Goal: Use online tool/utility: Use online tool/utility

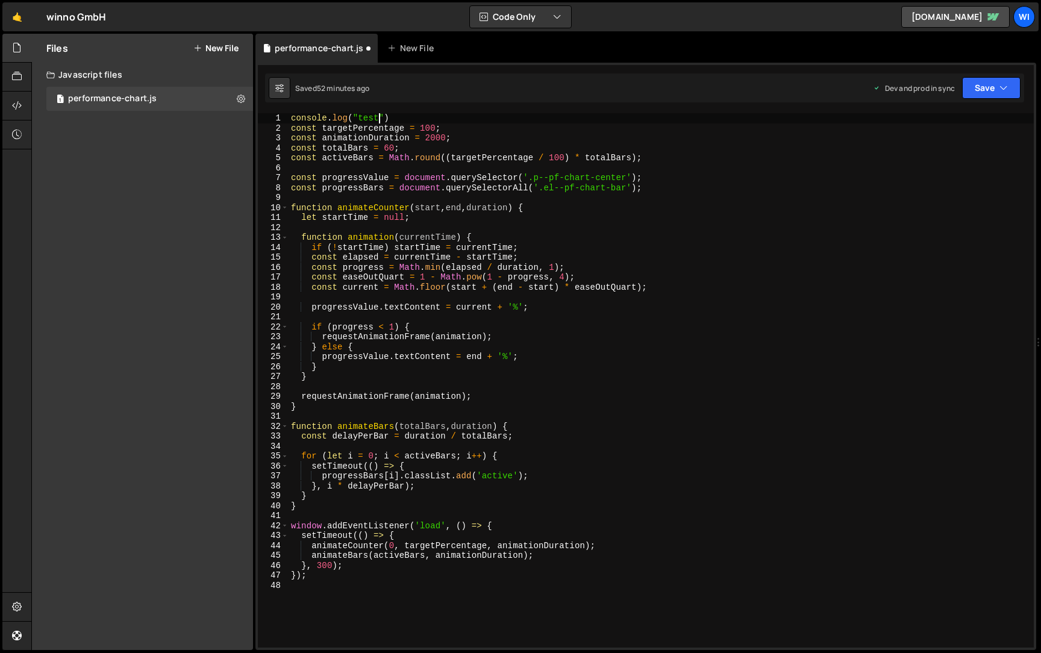
scroll to position [0, 5]
click at [1006, 89] on icon "button" at bounding box center [1004, 88] width 8 height 12
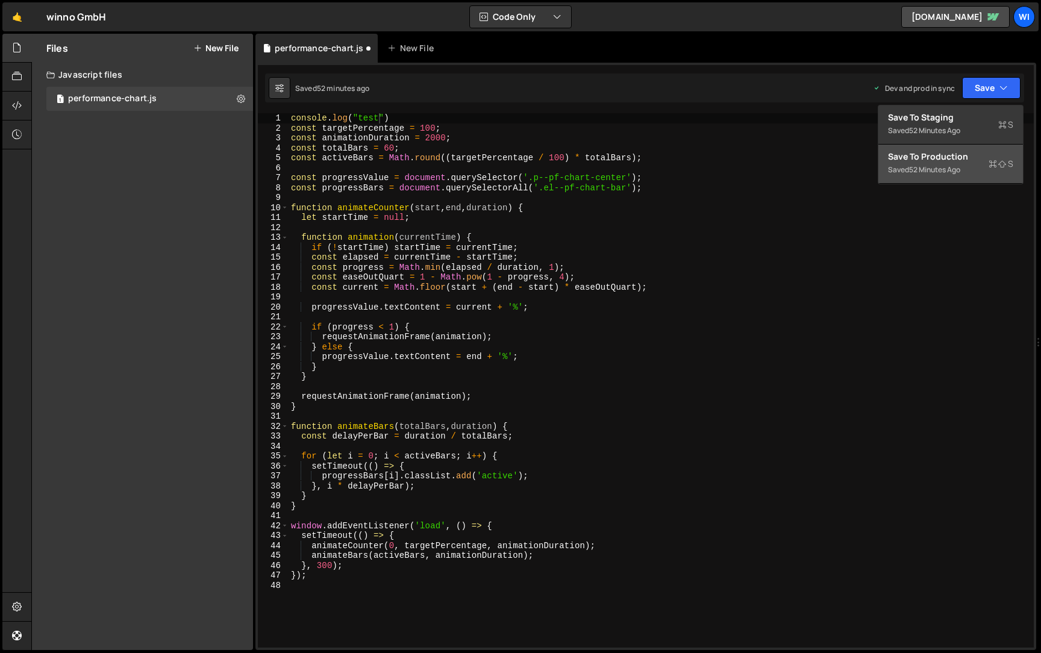
click at [936, 166] on div "52 minutes ago" at bounding box center [934, 169] width 51 height 10
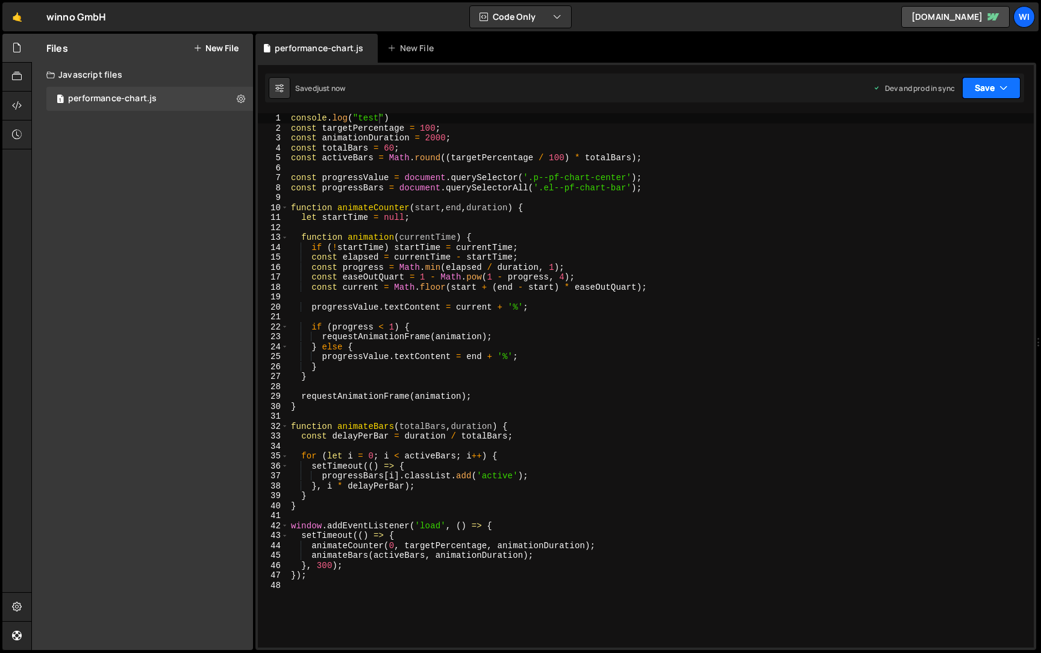
click at [977, 92] on button "Save" at bounding box center [991, 88] width 58 height 22
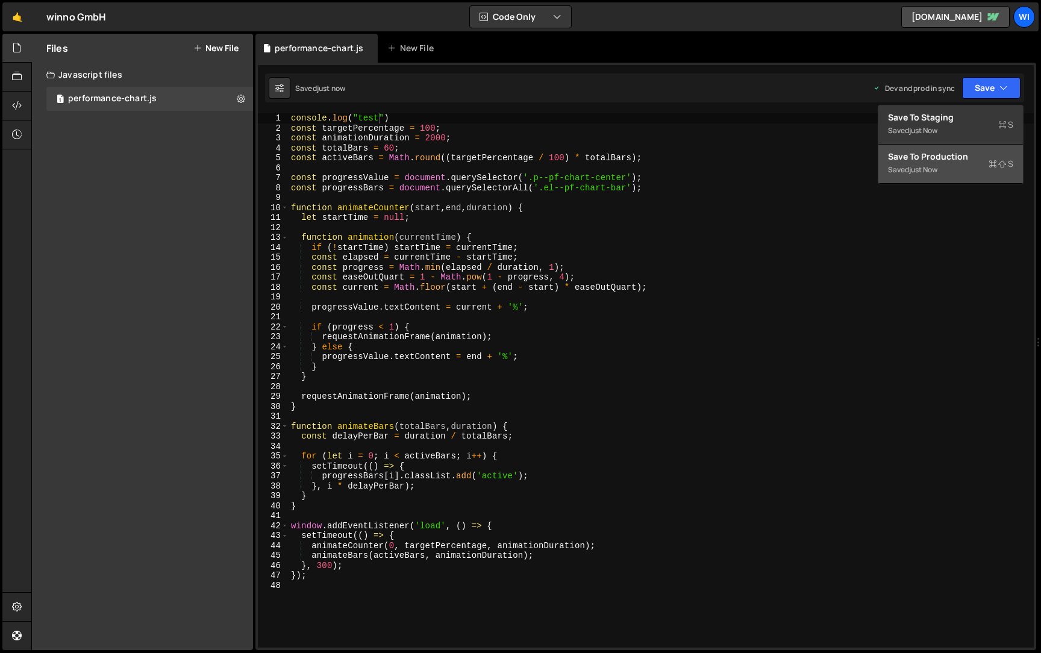
click at [941, 185] on div "console . log ( "test" ) const targetPercentage = 100 ; const animationDuration…" at bounding box center [661, 390] width 745 height 554
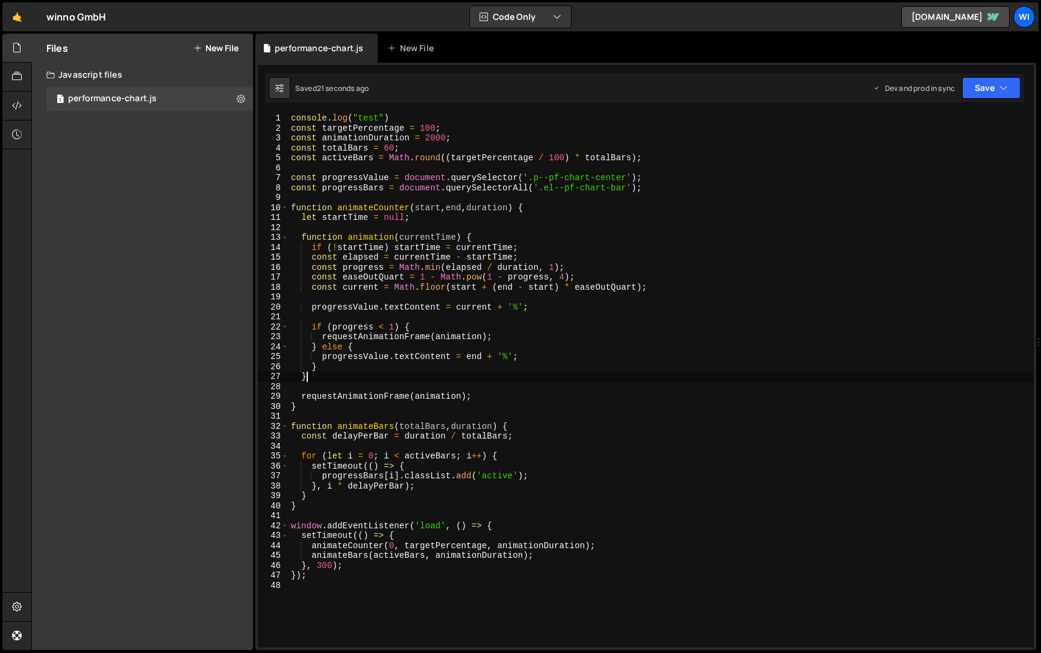
click at [647, 372] on div "console . log ( "test" ) const targetPercentage = 100 ; const animationDuration…" at bounding box center [661, 390] width 745 height 554
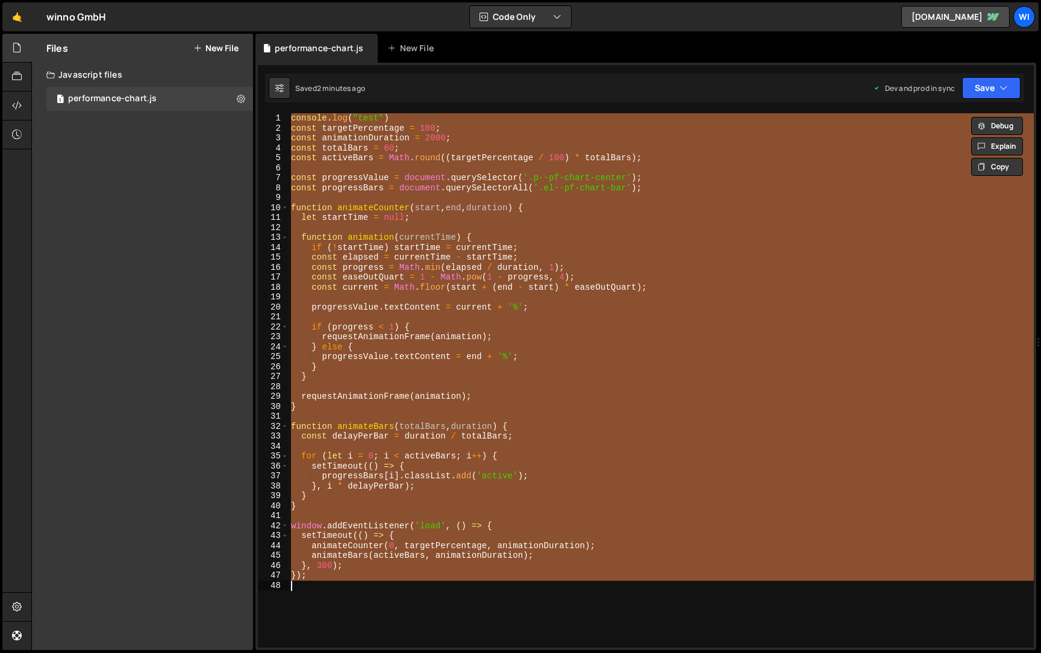
paste textarea "console.log("Script setup complete");"
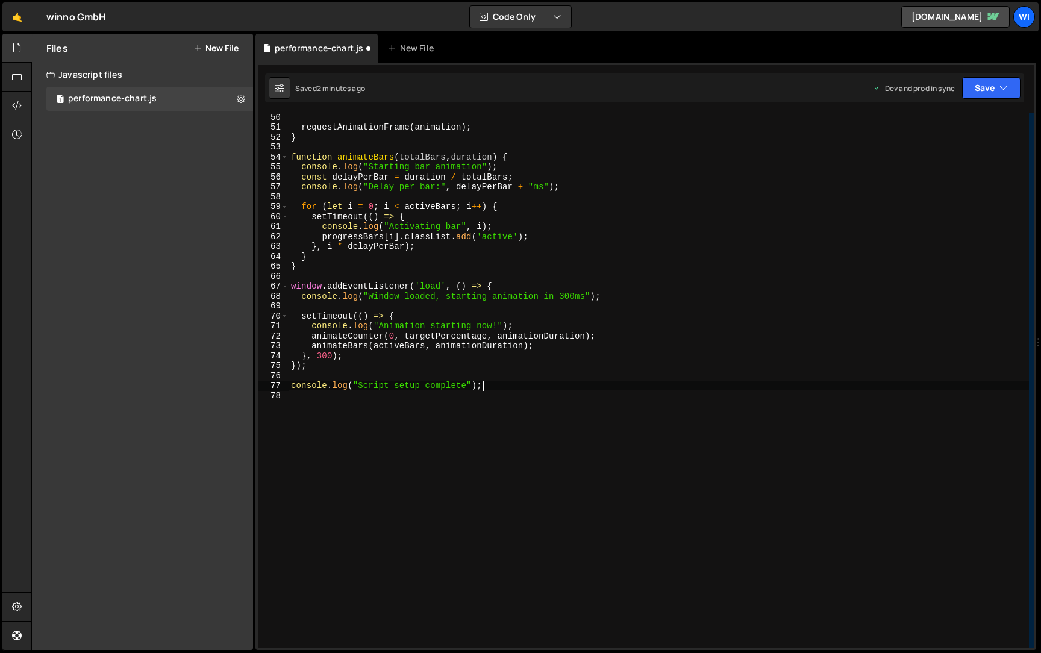
scroll to position [488, 0]
click at [495, 287] on div "requestAnimationFrame ( animation ) ; } function animateBars ( totalBars , dura…" at bounding box center [659, 390] width 741 height 554
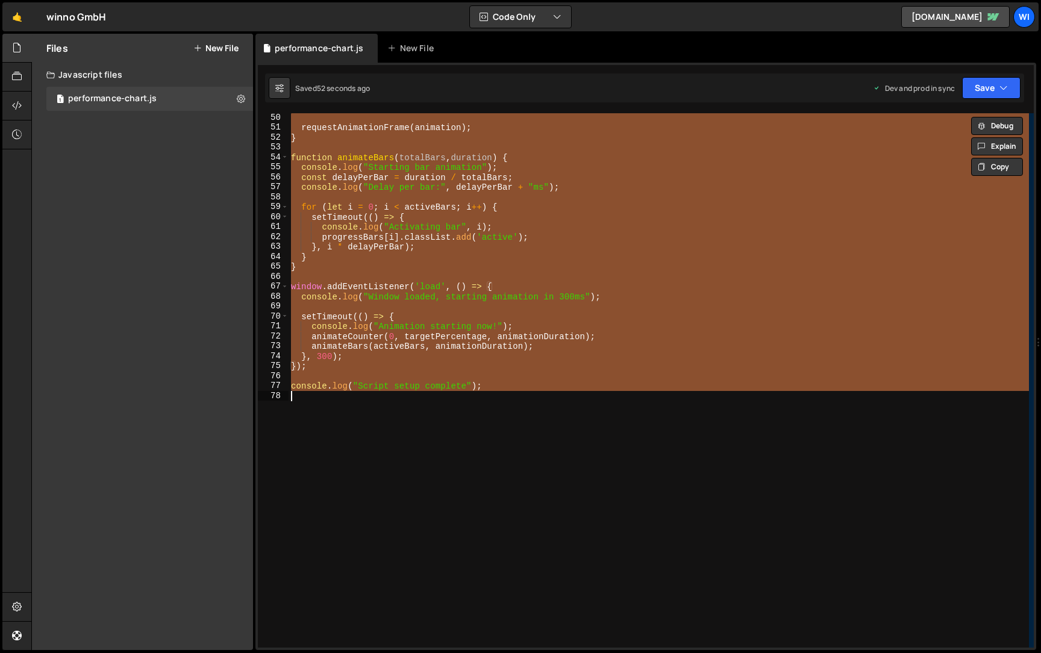
paste textarea
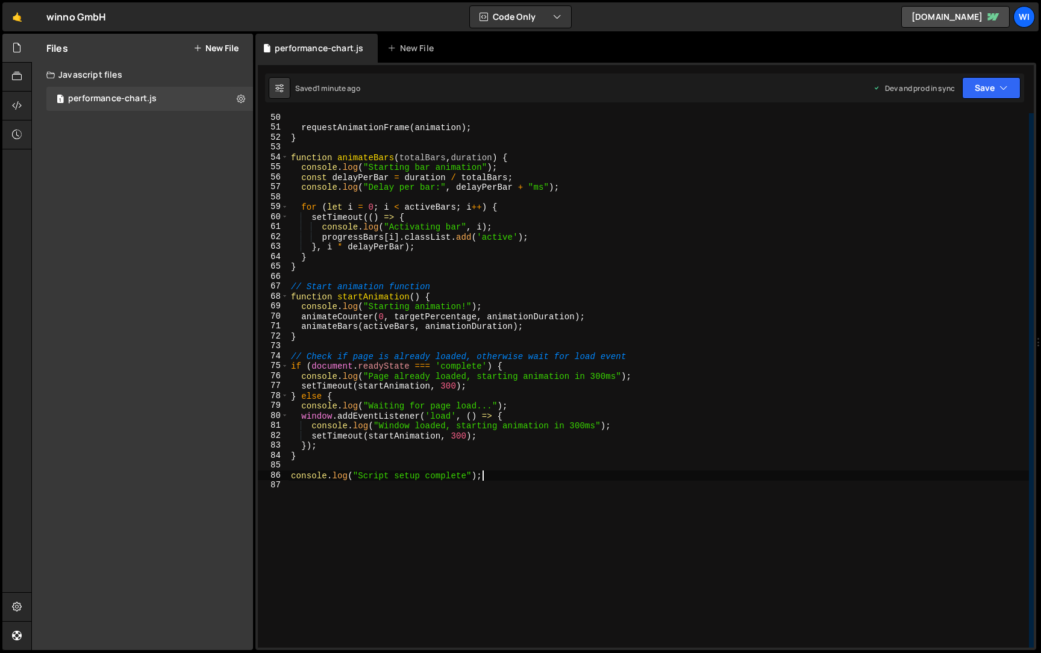
click at [618, 245] on div "requestAnimationFrame ( animation ) ; } function animateBars ( totalBars , dura…" at bounding box center [659, 390] width 741 height 554
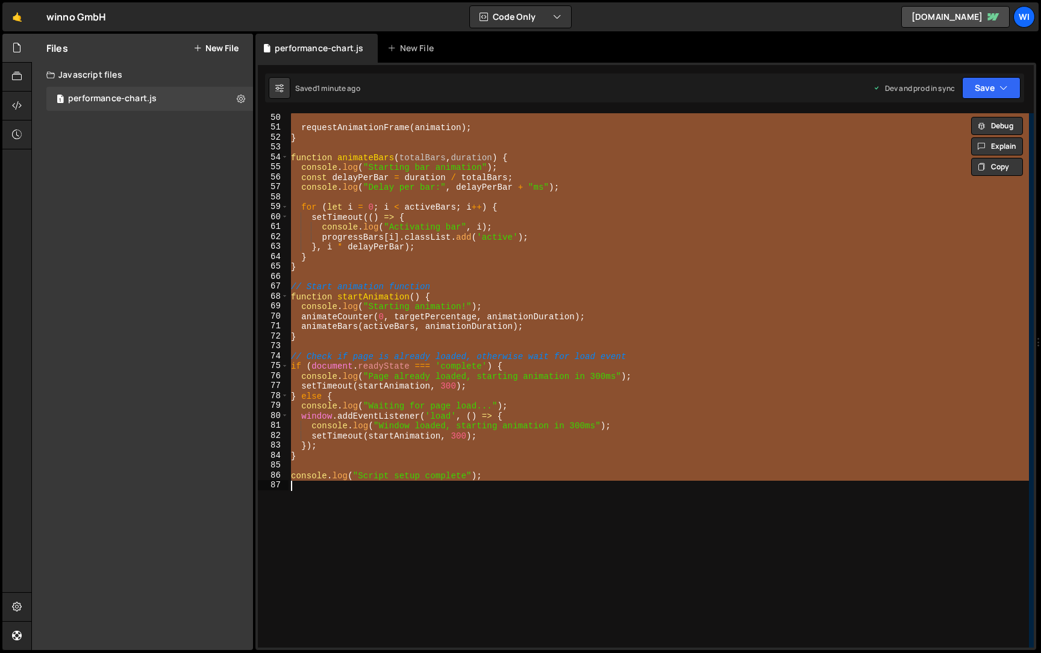
paste textarea
type textarea "console.log("Script setup complete");"
